Goal: Answer question/provide support: Answer question/provide support

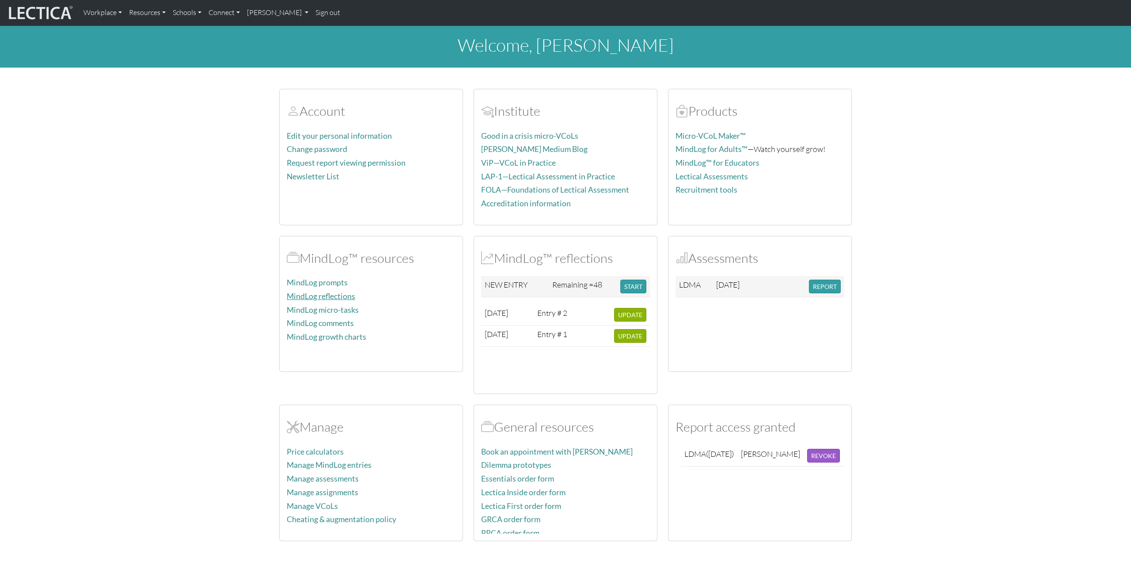
click at [329, 294] on link "MindLog reflections" at bounding box center [321, 296] width 68 height 9
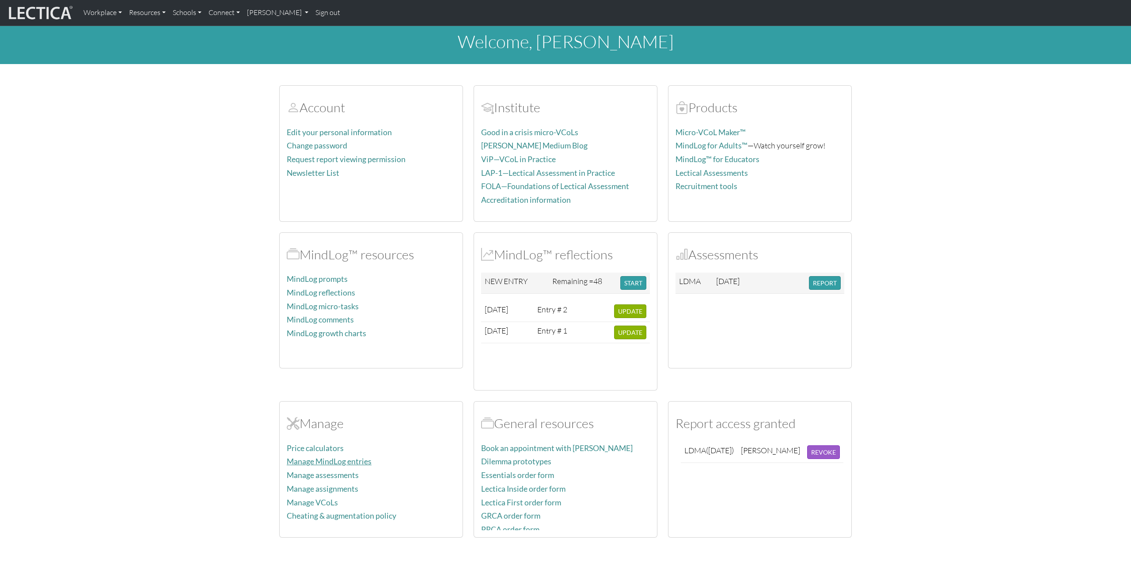
click at [331, 463] on link "Manage MindLog entries" at bounding box center [329, 461] width 85 height 9
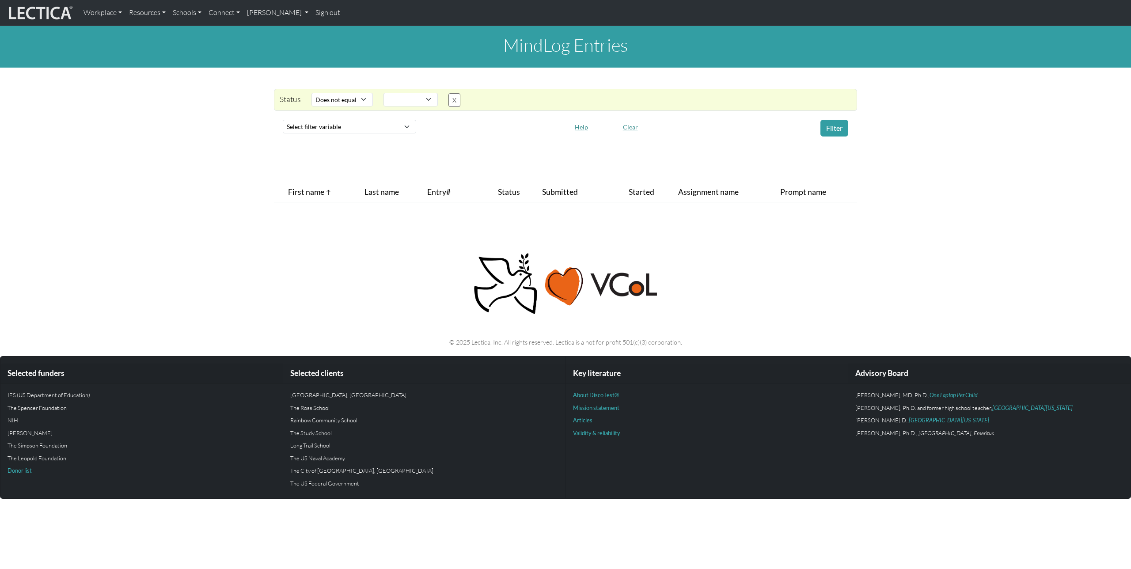
select select "not_iexact"
select select
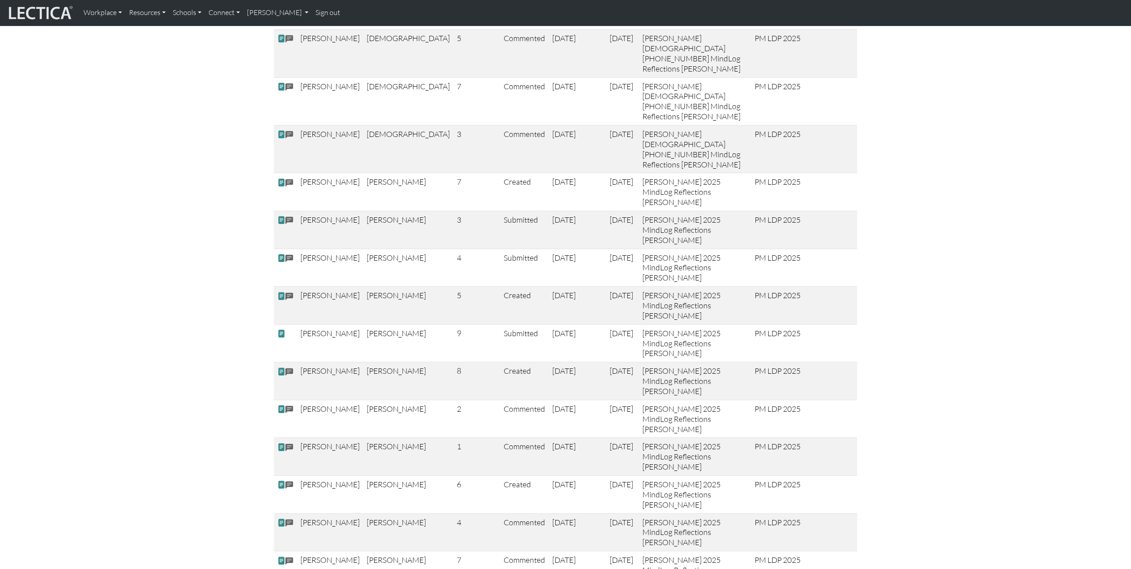
scroll to position [989, 0]
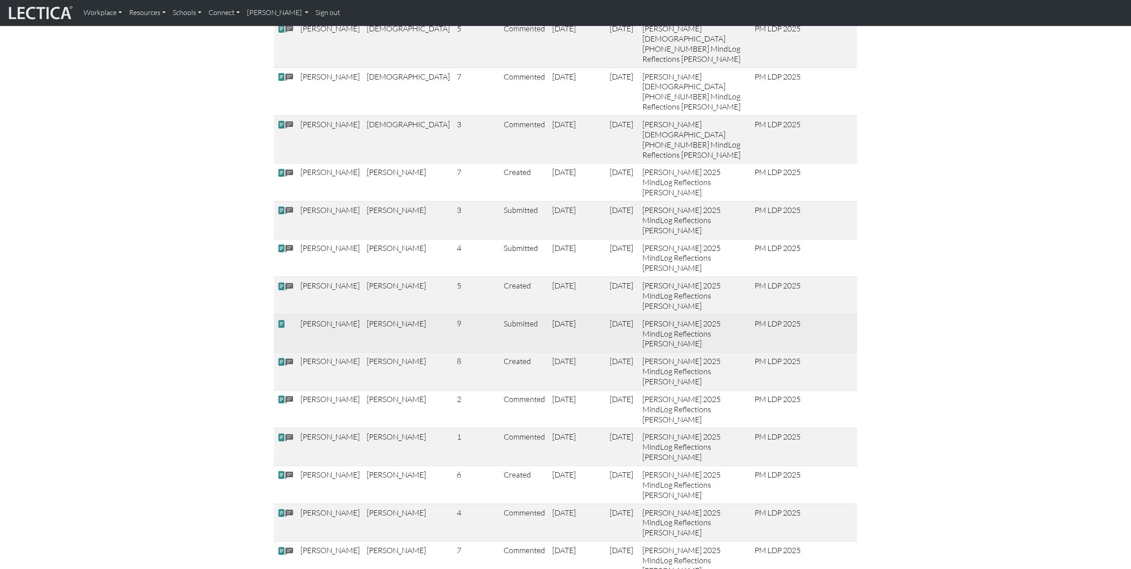
click at [282, 319] on span at bounding box center [281, 323] width 8 height 9
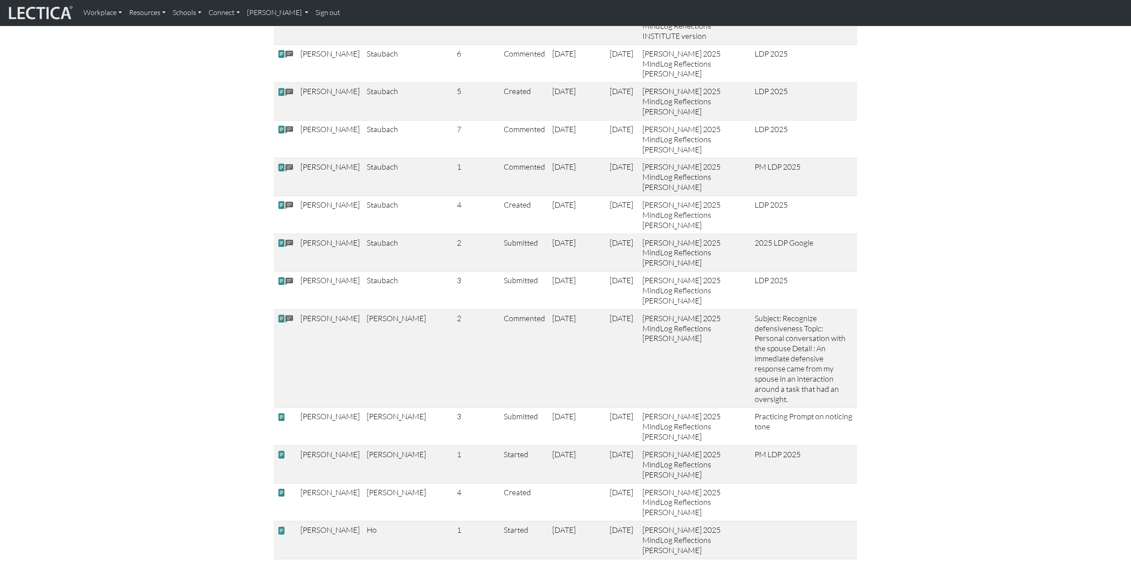
scroll to position [2700, 0]
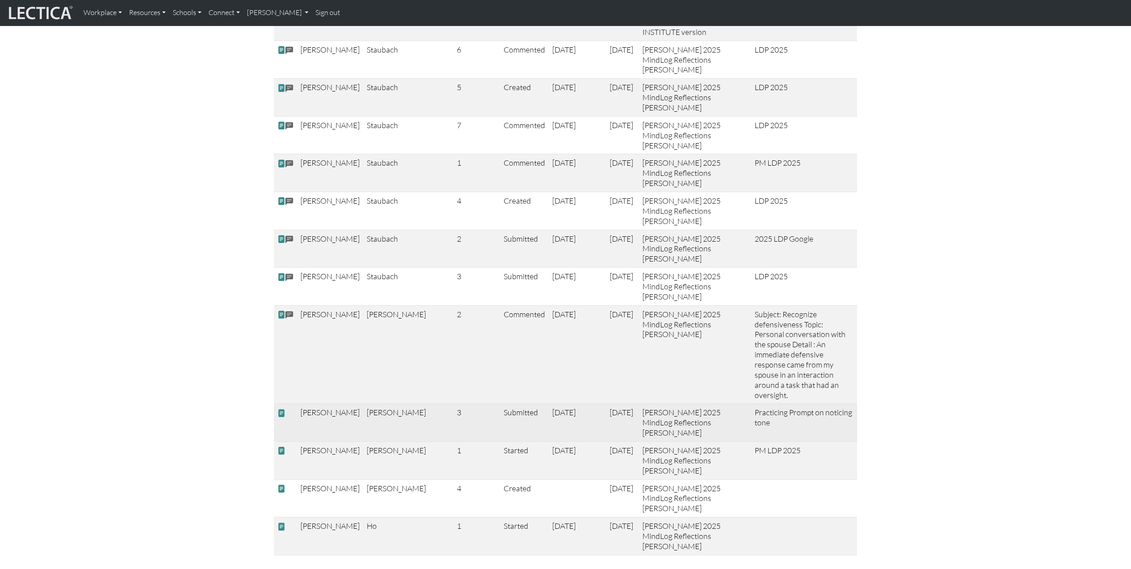
click at [281, 409] on span at bounding box center [281, 413] width 8 height 9
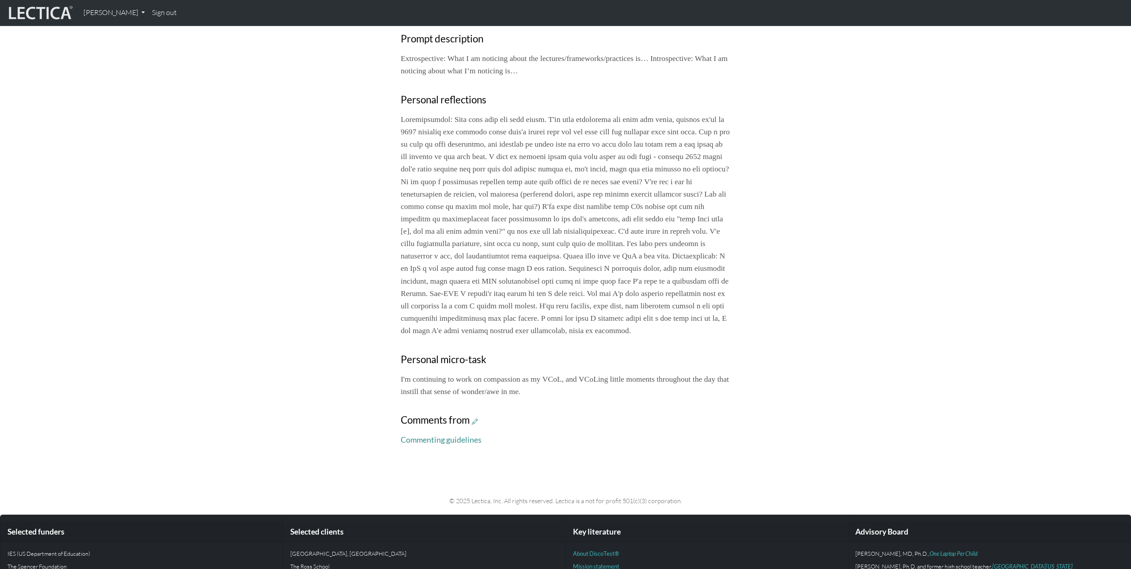
scroll to position [372, 0]
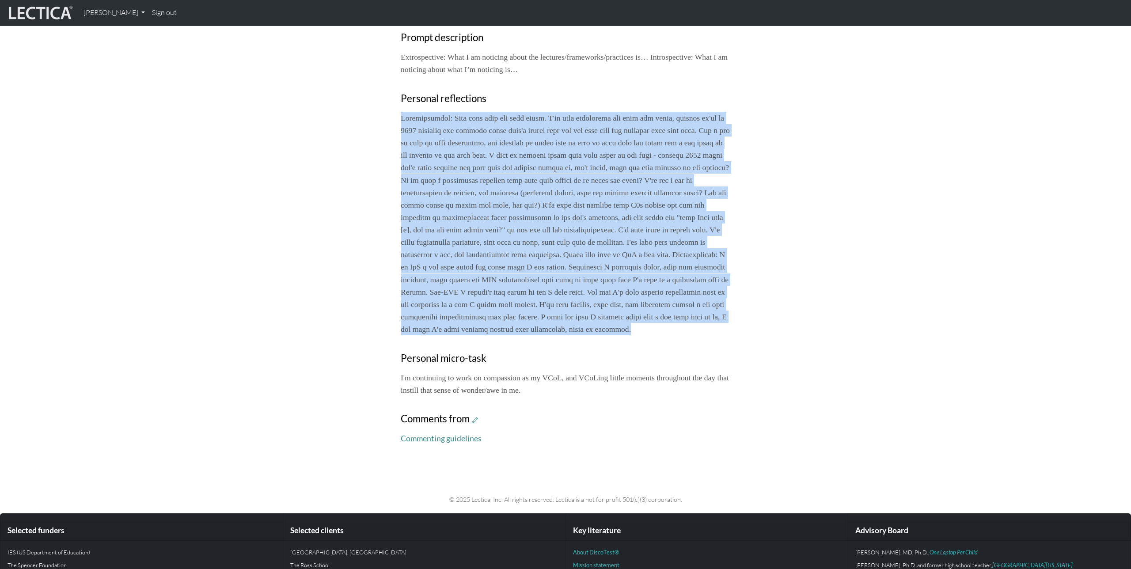
drag, startPoint x: 488, startPoint y: 350, endPoint x: 387, endPoint y: 122, distance: 249.4
click at [387, 122] on div "Your growth chart Once you have received a Lectical™ Score in MindLog, your gro…" at bounding box center [565, 88] width 583 height 727
copy p "Extrospective: Okay this week has been crazy. I've seen polarities all over the…"
click at [478, 424] on icon at bounding box center [475, 420] width 6 height 8
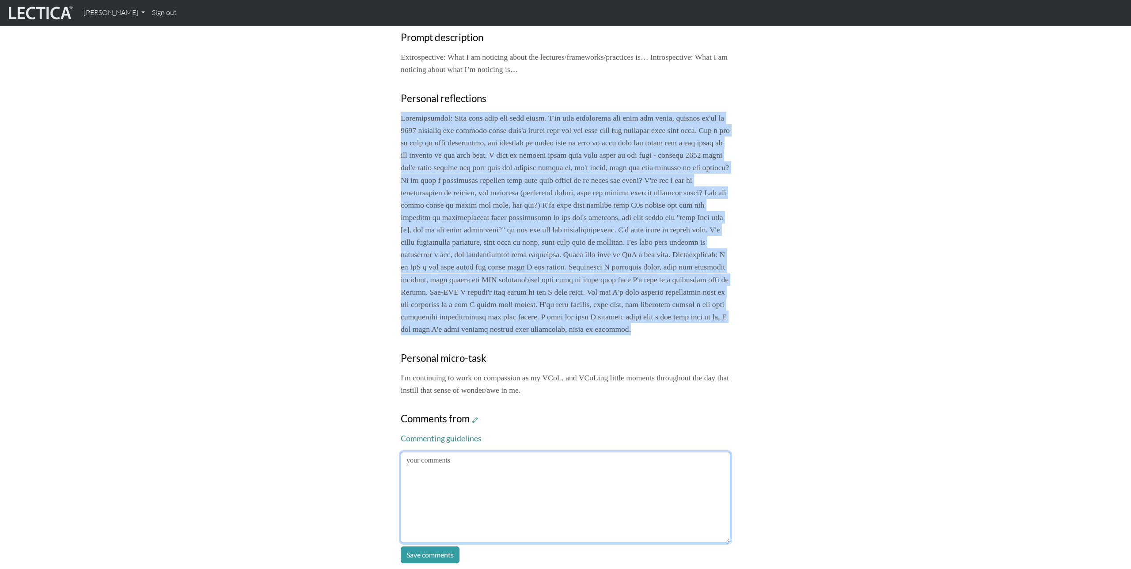
click at [573, 488] on textarea at bounding box center [566, 497] width 330 height 91
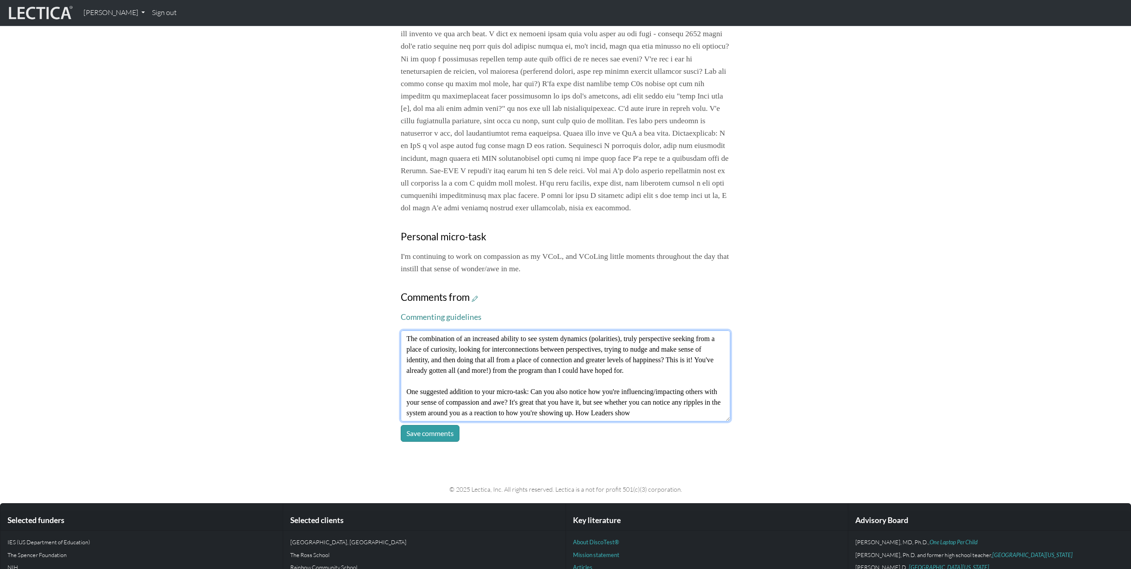
scroll to position [38, 0]
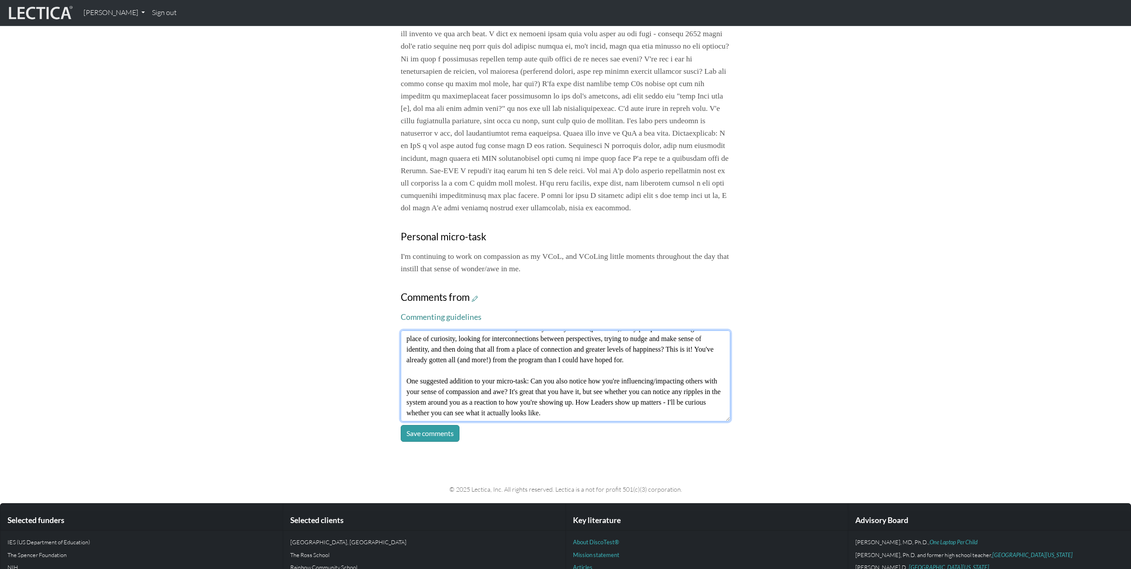
type textarea "What an amazing reflection! Thank you Brenna. The combination of an increased a…"
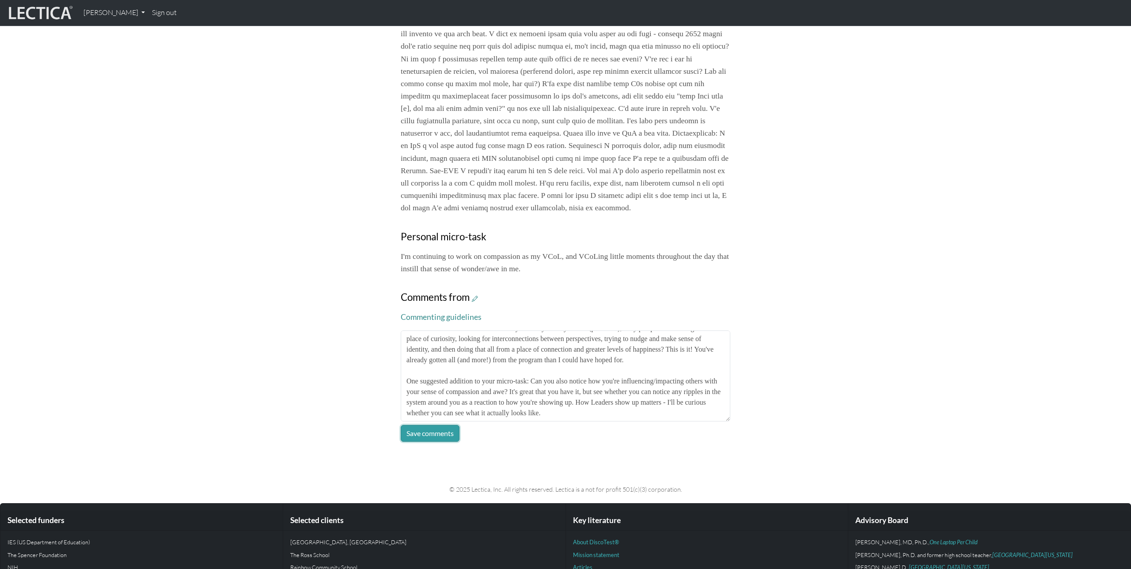
click button "Save comments" at bounding box center [430, 433] width 59 height 17
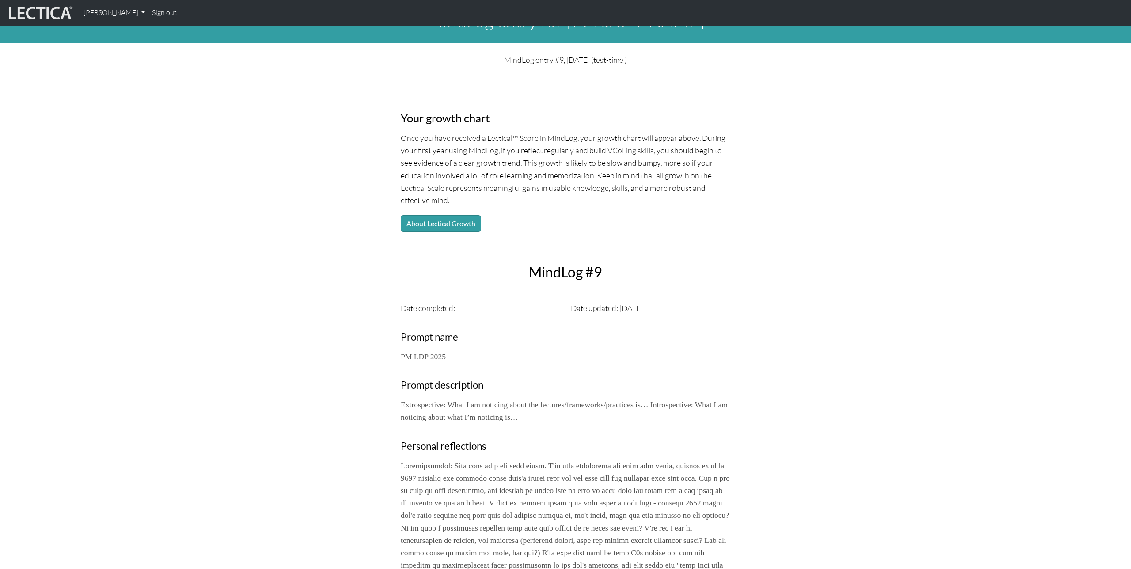
scroll to position [0, 0]
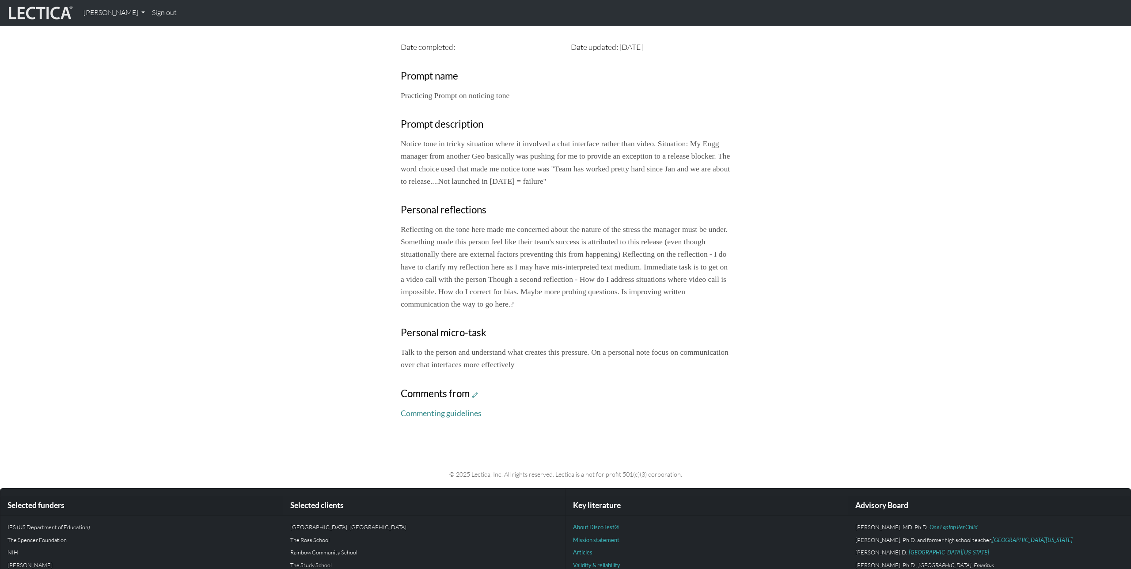
scroll to position [286, 0]
click at [476, 394] on icon at bounding box center [475, 395] width 6 height 8
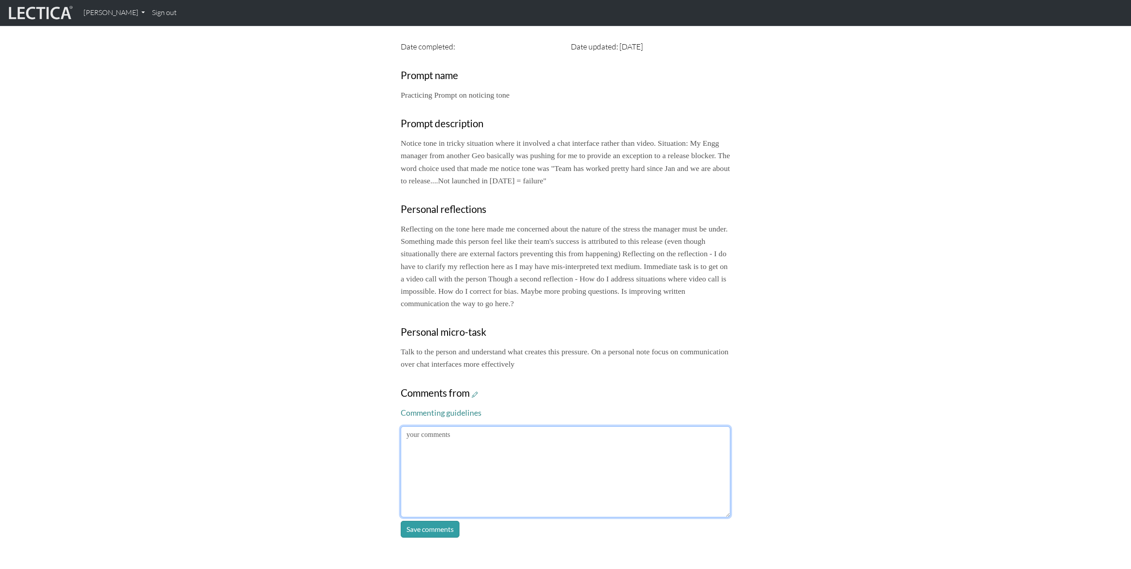
click at [572, 487] on textarea at bounding box center [566, 471] width 330 height 91
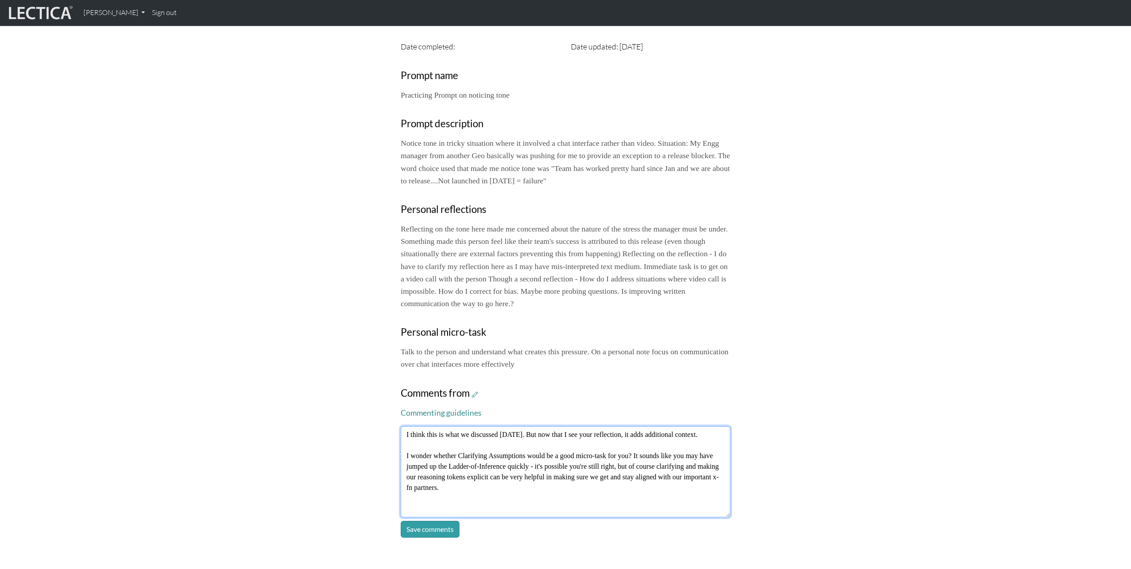
type textarea "I think this is what we discussed yesterday. But now that I see your reflection…"
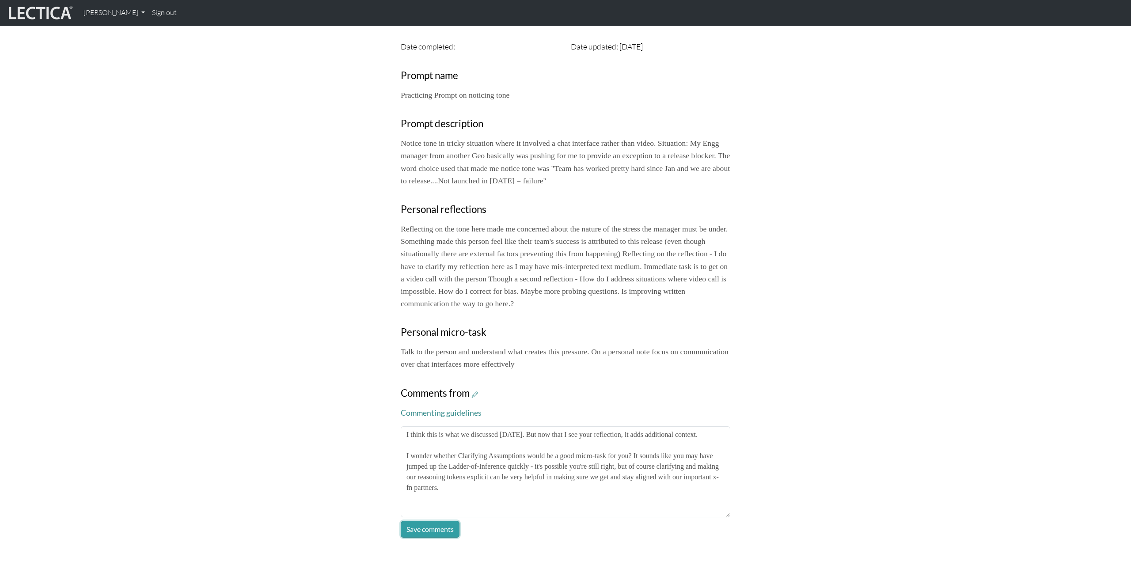
click button "Save comments" at bounding box center [430, 529] width 59 height 17
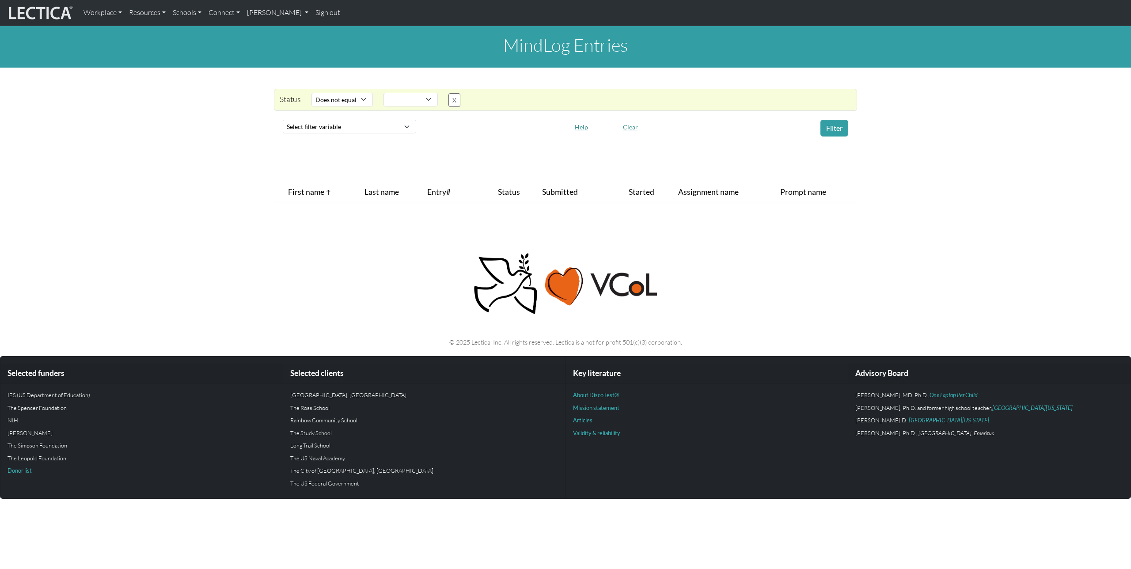
select select "not_iexact"
select select
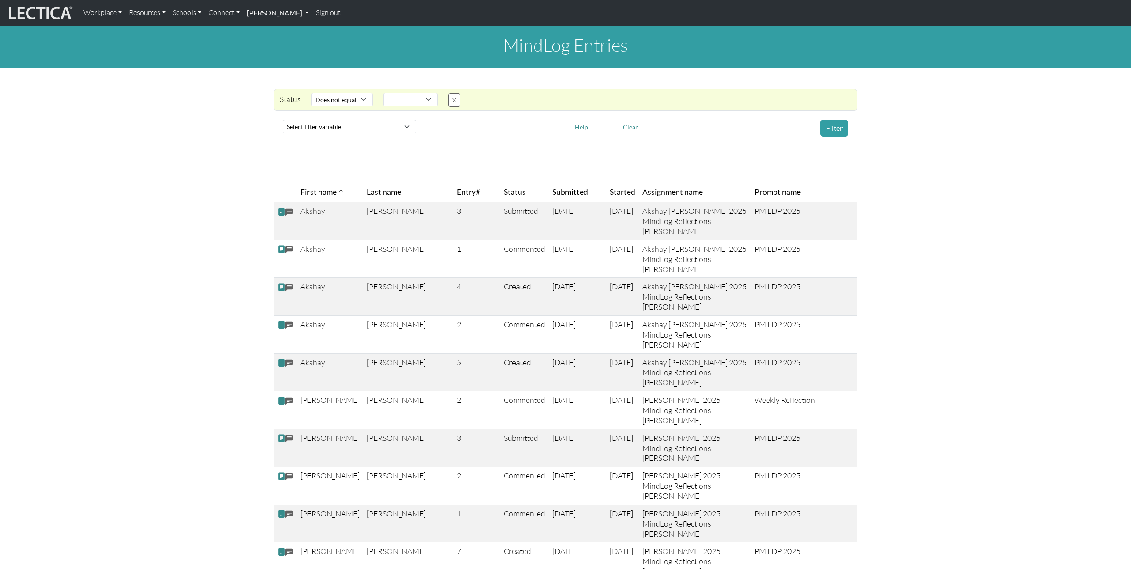
click at [275, 14] on link "[PERSON_NAME]" at bounding box center [277, 13] width 69 height 19
click at [280, 59] on link "Manage assignments" at bounding box center [288, 61] width 73 height 11
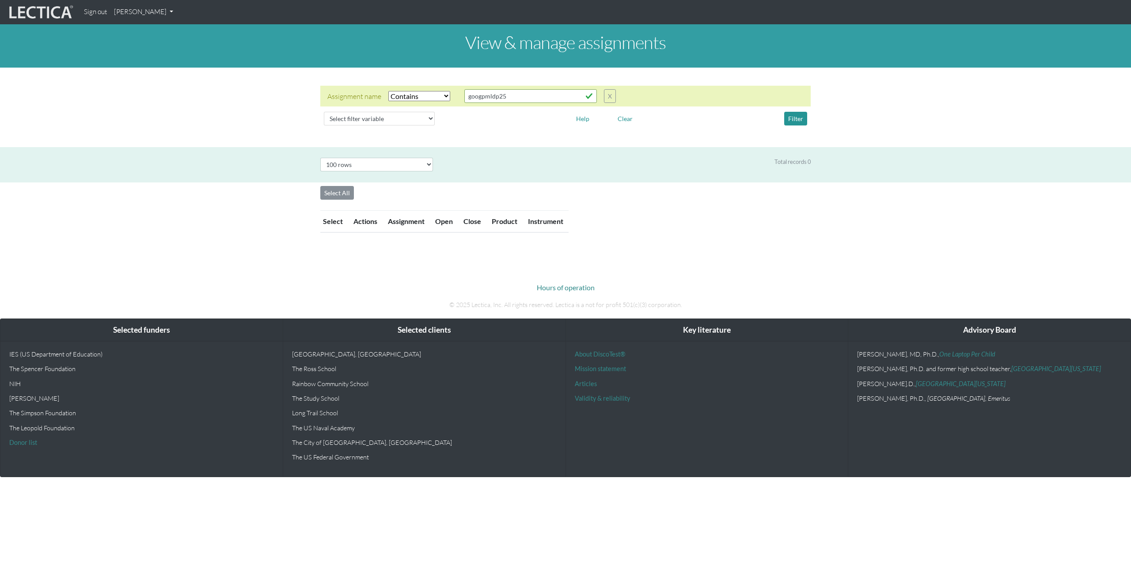
select select "icontains"
select select "100"
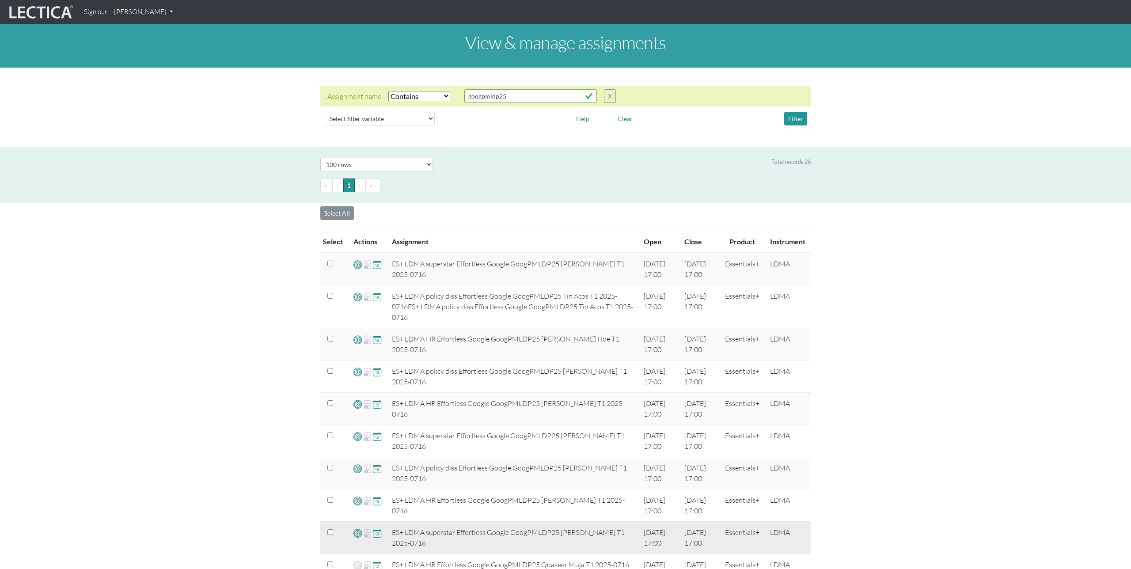
click at [357, 533] on span at bounding box center [357, 533] width 8 height 10
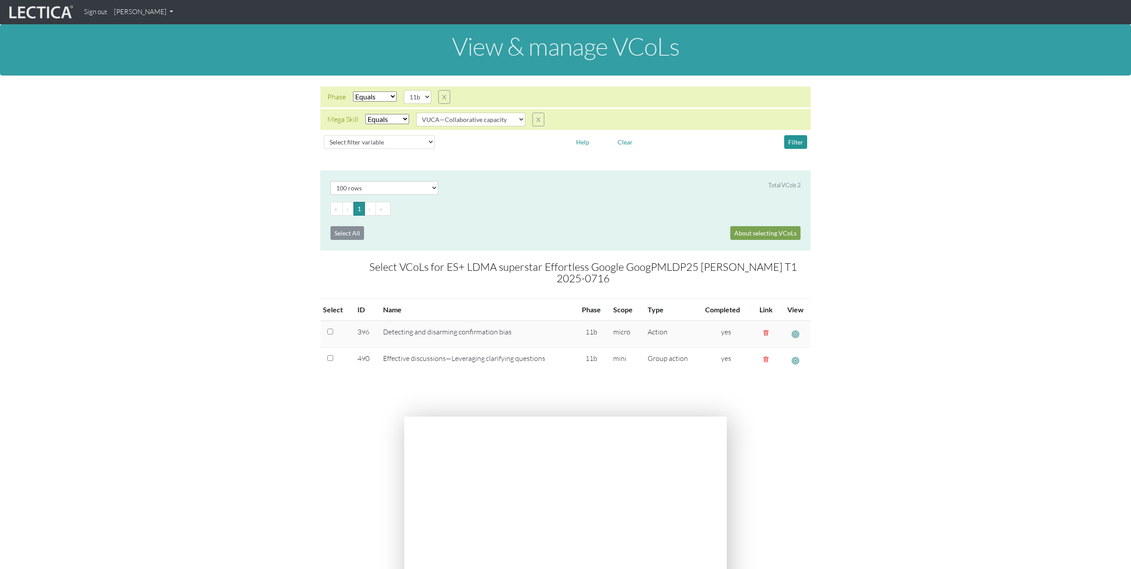
select select "100"
click at [519, 119] on select "VUCA—Collaborative capacity VUCA—Contextual thinking VUCA—Decision-making proce…" at bounding box center [470, 120] width 109 height 14
click at [417, 113] on select "VUCA—Collaborative capacity VUCA—Contextual thinking VUCA—Decision-making proce…" at bounding box center [470, 120] width 109 height 14
click at [784, 141] on div "Filter" at bounding box center [752, 142] width 124 height 14
click at [797, 142] on button "Filter" at bounding box center [795, 142] width 23 height 14
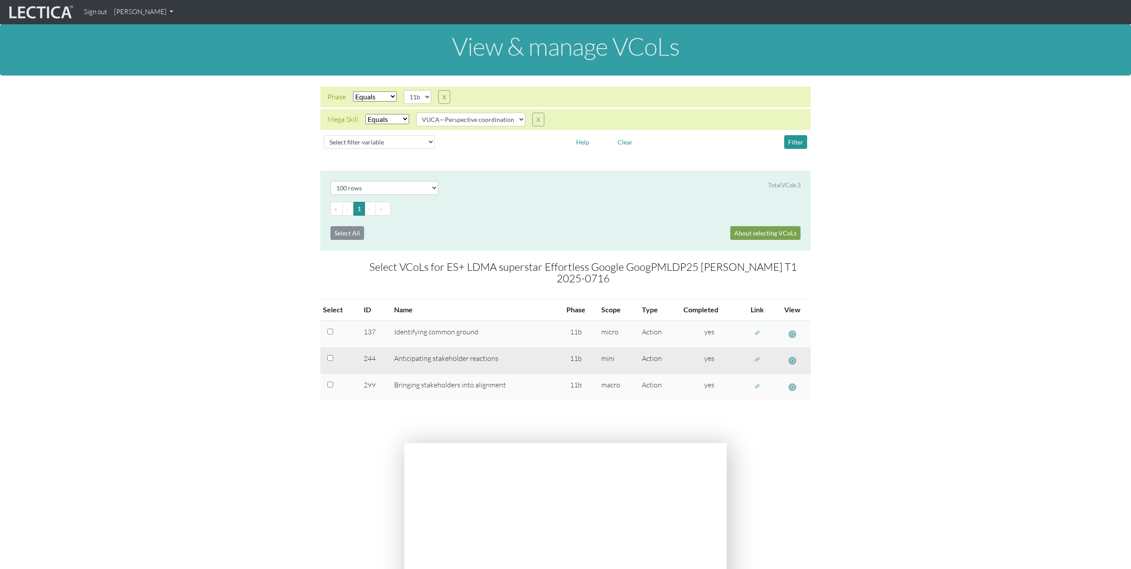
click at [757, 356] on span "button" at bounding box center [757, 360] width 6 height 8
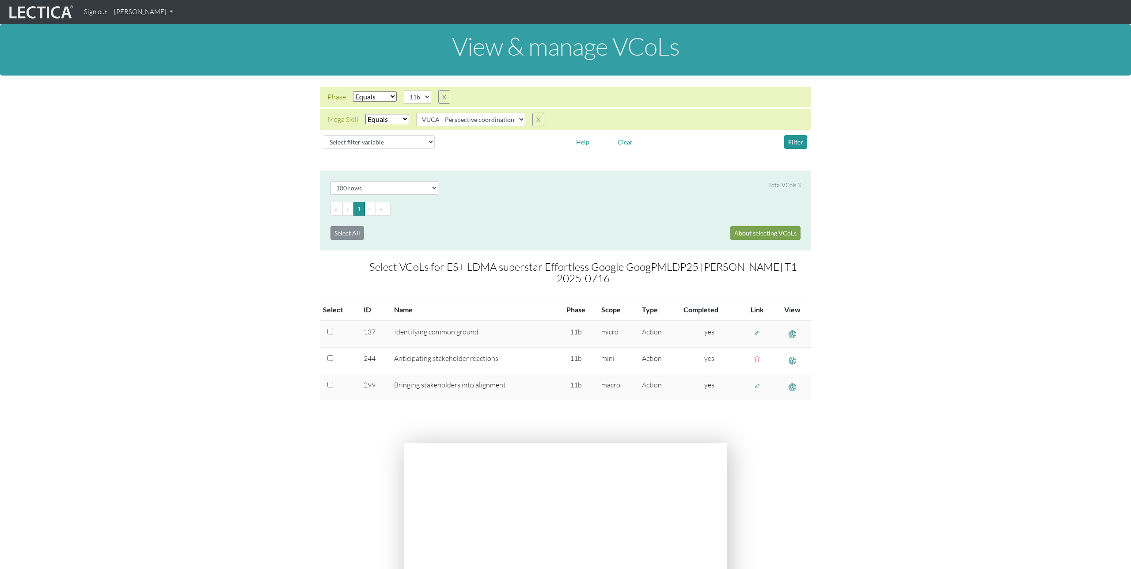
click at [523, 152] on div "Phase Select filter Equals Search string 11b X Mega Skill Select filter Equals …" at bounding box center [565, 120] width 1131 height 88
click at [518, 119] on select "VUCA—Collaborative capacity VUCA—Contextual thinking VUCA—Decision-making proce…" at bounding box center [470, 120] width 109 height 14
click at [417, 113] on select "VUCA—Collaborative capacity VUCA—Contextual thinking VUCA—Decision-making proce…" at bounding box center [470, 120] width 109 height 14
click at [792, 144] on button "Filter" at bounding box center [795, 142] width 23 height 14
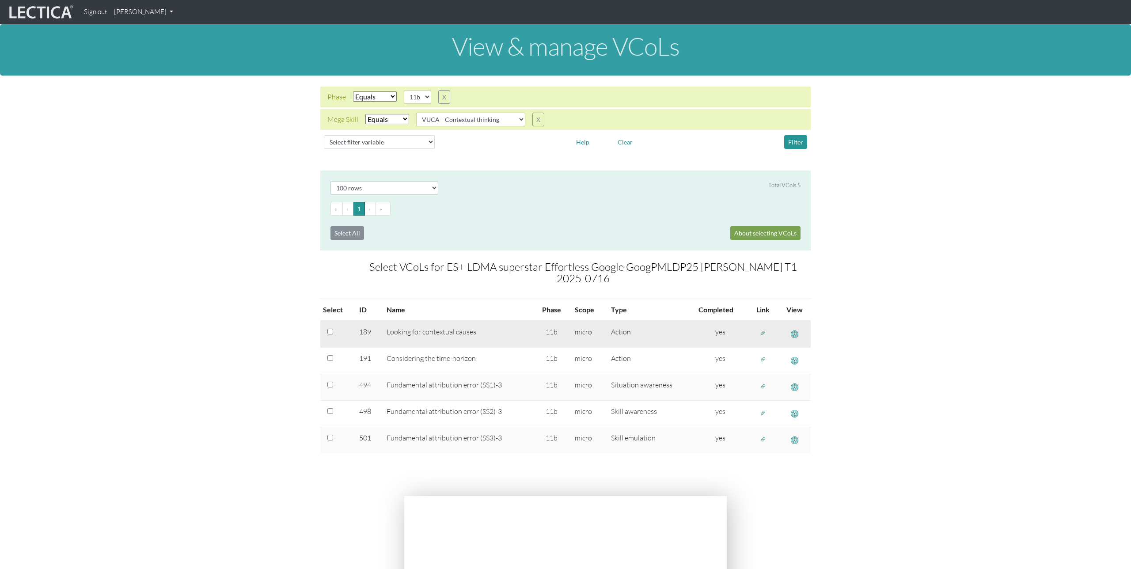
click at [763, 330] on span "button" at bounding box center [763, 334] width 6 height 8
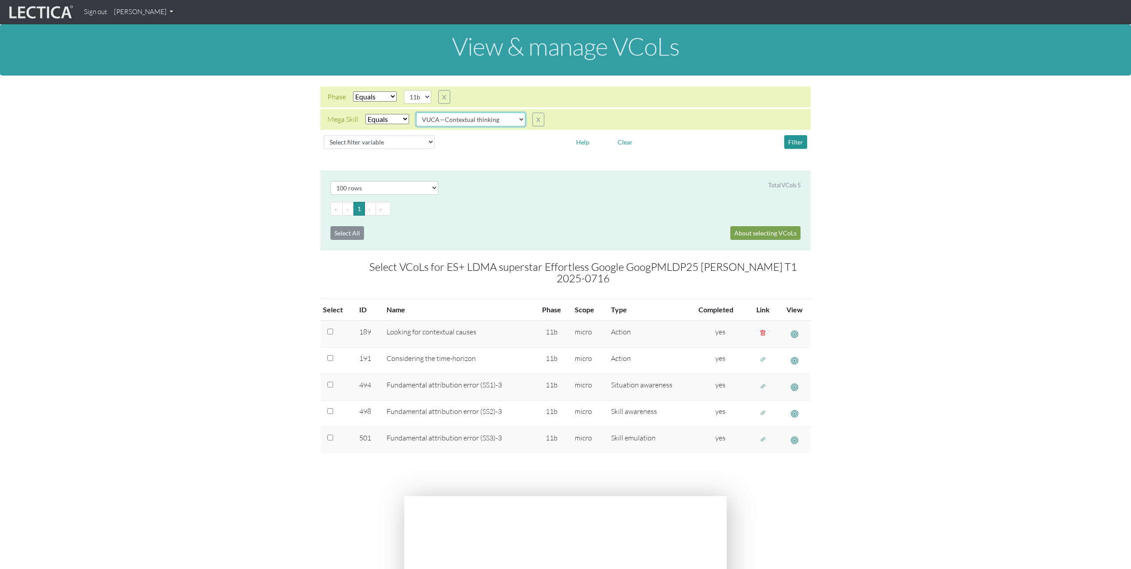
click at [513, 121] on select "VUCA—Collaborative capacity VUCA—Contextual thinking VUCA—Decision-making proce…" at bounding box center [470, 120] width 109 height 14
click at [417, 113] on select "VUCA—Collaborative capacity VUCA—Contextual thinking VUCA—Decision-making proce…" at bounding box center [470, 120] width 109 height 14
click at [793, 141] on button "Filter" at bounding box center [795, 142] width 23 height 14
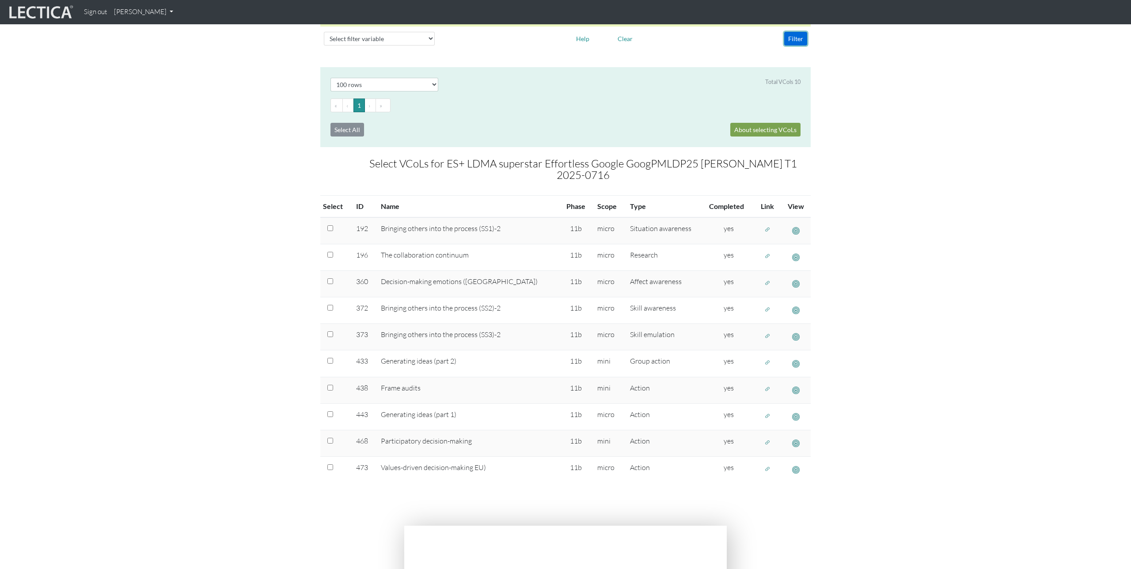
scroll to position [104, 0]
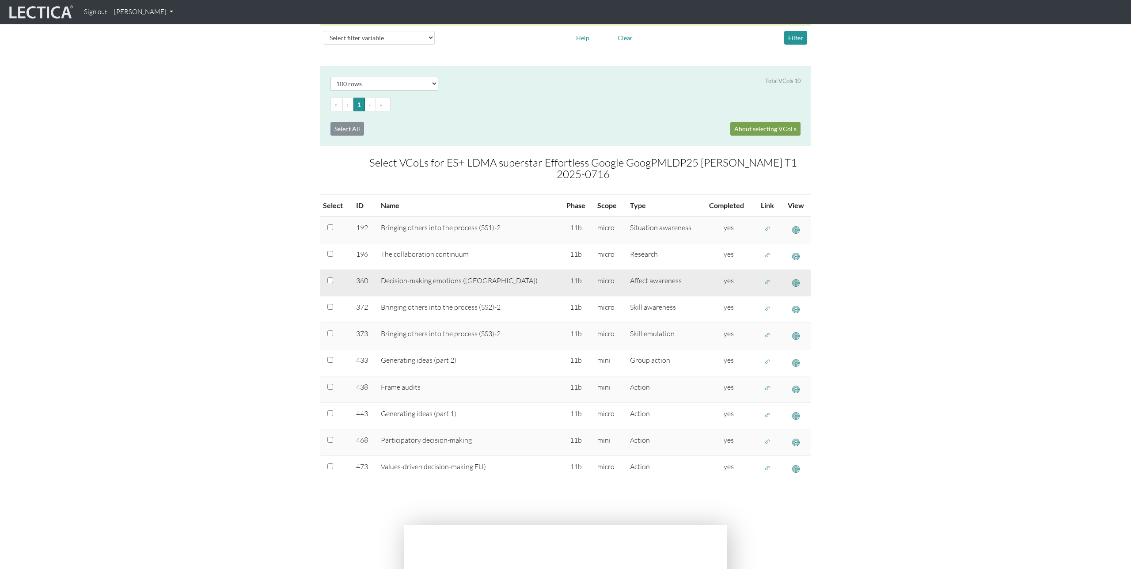
click at [764, 278] on span "button" at bounding box center [767, 282] width 6 height 8
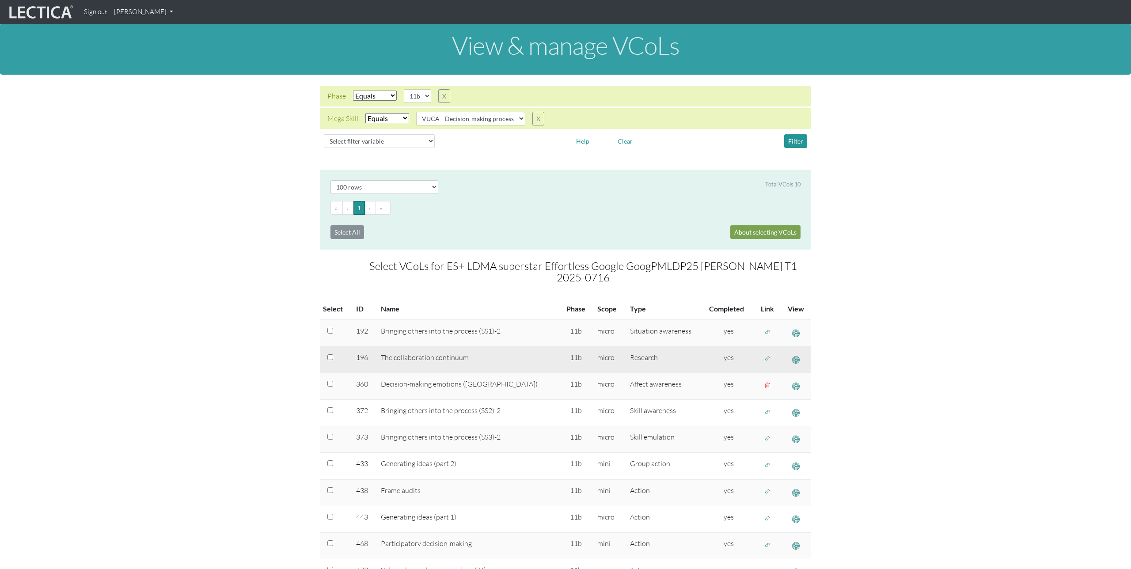
scroll to position [0, 0]
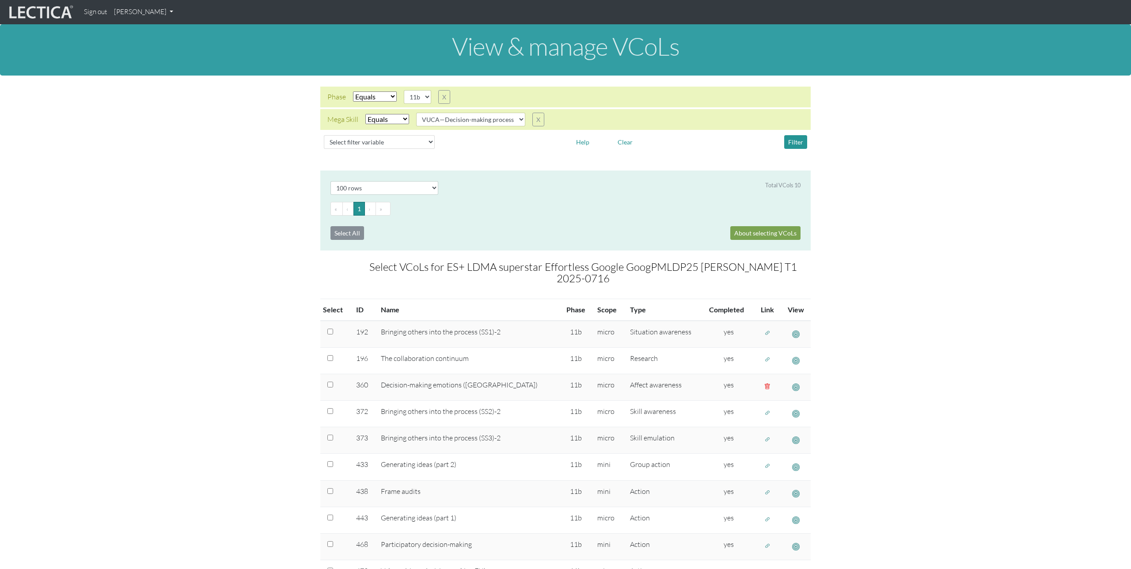
click at [533, 162] on div "Phase Select filter Equals Search string 11b X Mega Skill Select filter Equals …" at bounding box center [565, 120] width 1131 height 88
click at [251, 176] on section "Select # rows to display 10 rows 20 rows 50 rows 100 rows 200 rows Total VCols …" at bounding box center [565, 395] width 1131 height 448
click at [519, 119] on select "VUCA—Collaborative capacity VUCA—Contextual thinking VUCA—Decision-making proce…" at bounding box center [470, 120] width 109 height 14
select select "VUCA—Collaborative capacity"
click at [417, 113] on select "VUCA—Collaborative capacity VUCA—Contextual thinking VUCA—Decision-making proce…" at bounding box center [470, 120] width 109 height 14
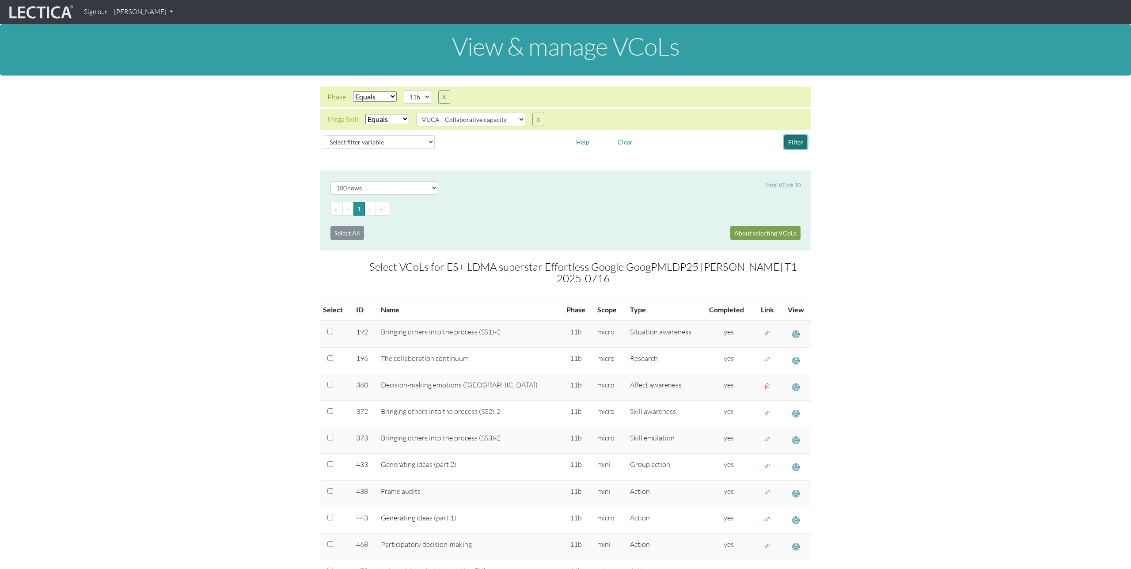
click at [792, 140] on button "Filter" at bounding box center [795, 142] width 23 height 14
